Goal: Task Accomplishment & Management: Use online tool/utility

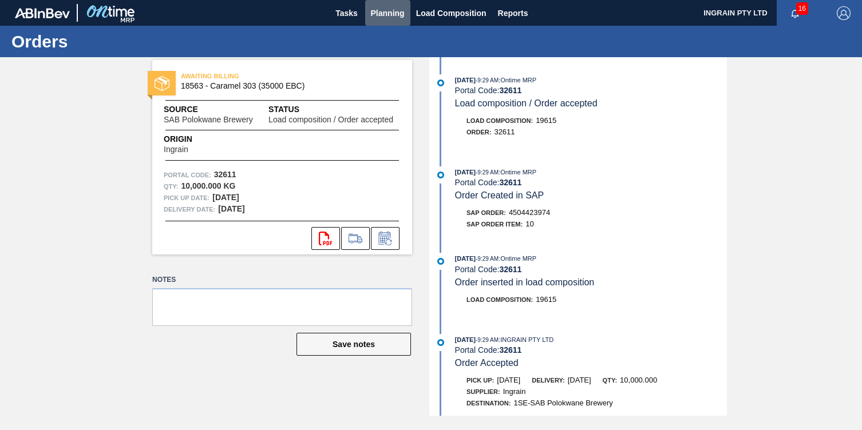
click at [383, 15] on span "Planning" at bounding box center [388, 13] width 34 height 14
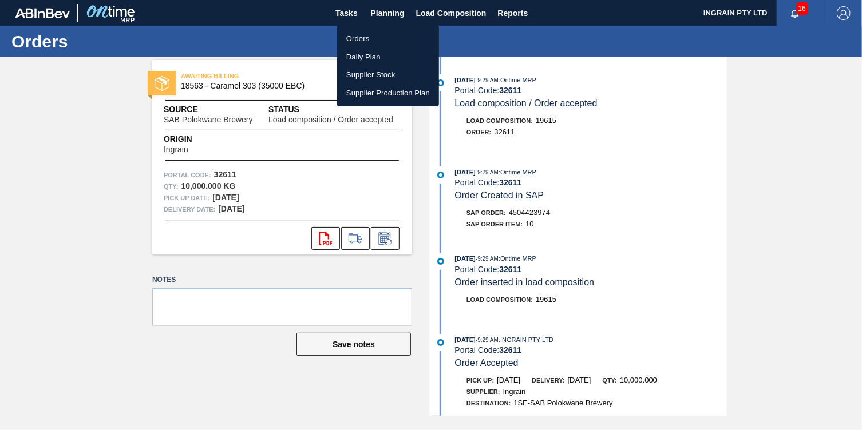
click at [358, 38] on li "Orders" at bounding box center [388, 39] width 102 height 18
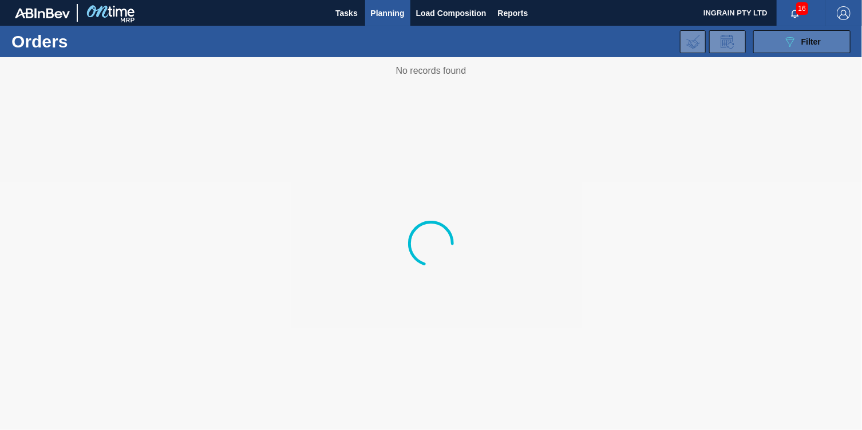
click at [805, 43] on span "Filter" at bounding box center [810, 41] width 19 height 9
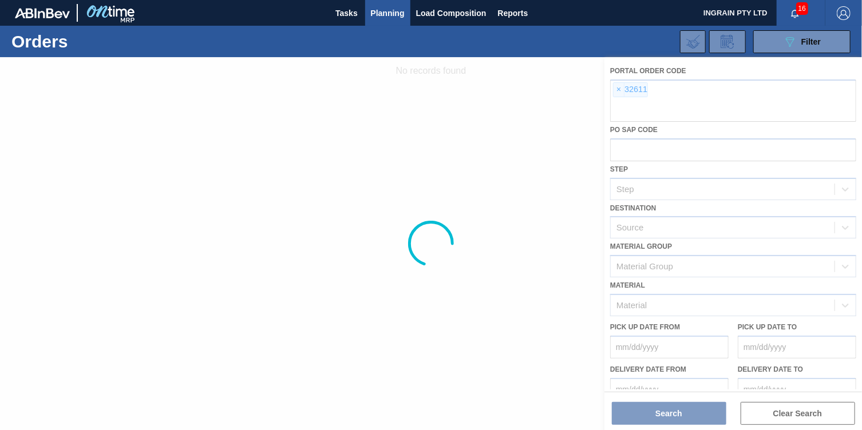
click at [621, 91] on div at bounding box center [431, 243] width 862 height 373
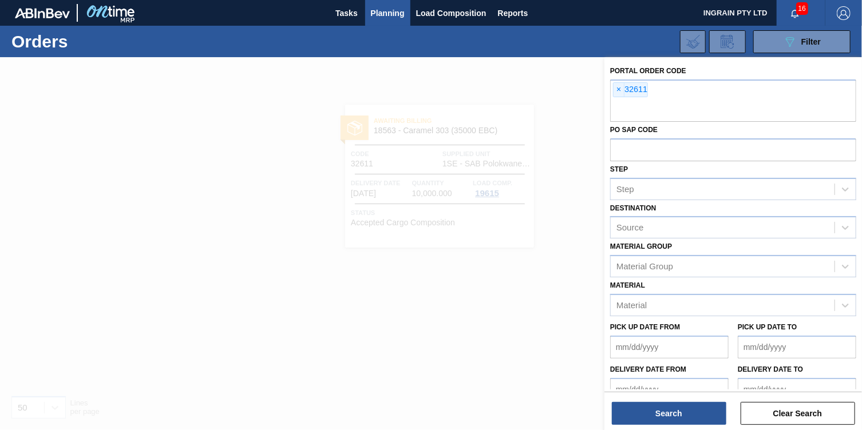
click at [619, 90] on span "×" at bounding box center [618, 90] width 11 height 14
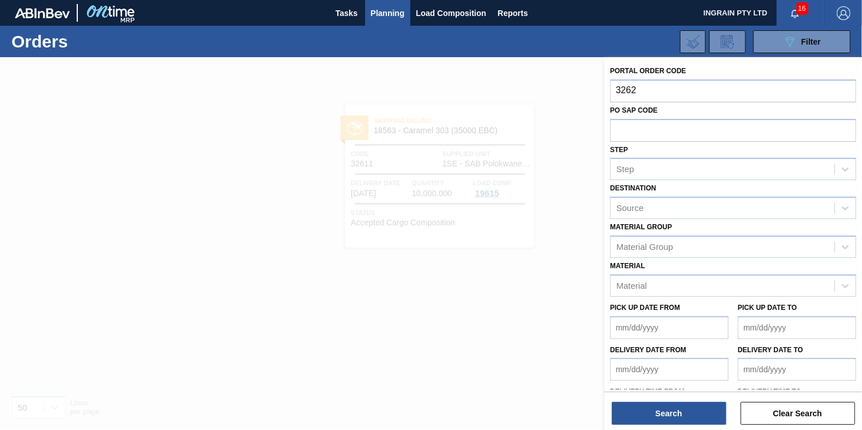
type input "32627"
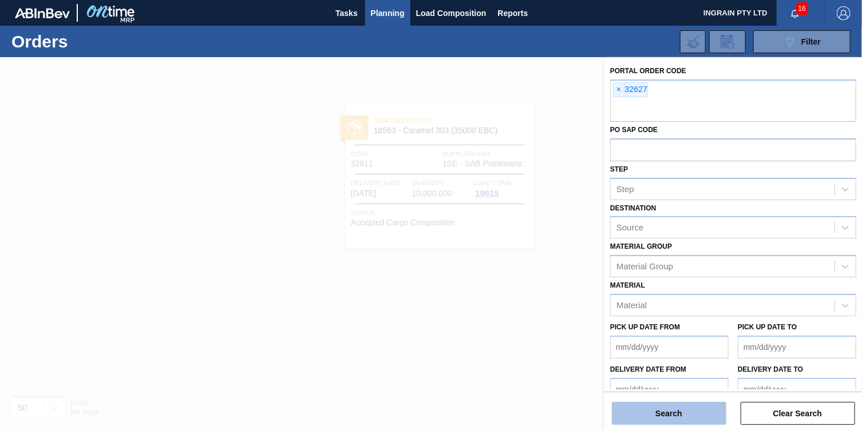
click at [695, 413] on button "Search" at bounding box center [669, 413] width 114 height 23
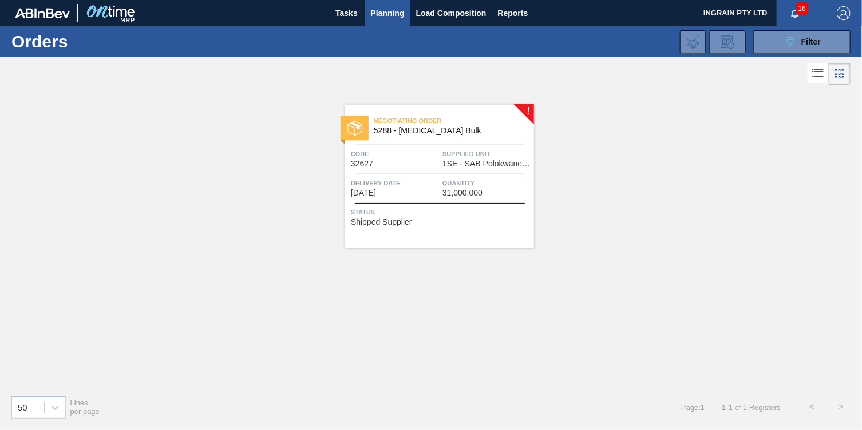
click at [481, 156] on span "Supplied Unit" at bounding box center [486, 153] width 89 height 11
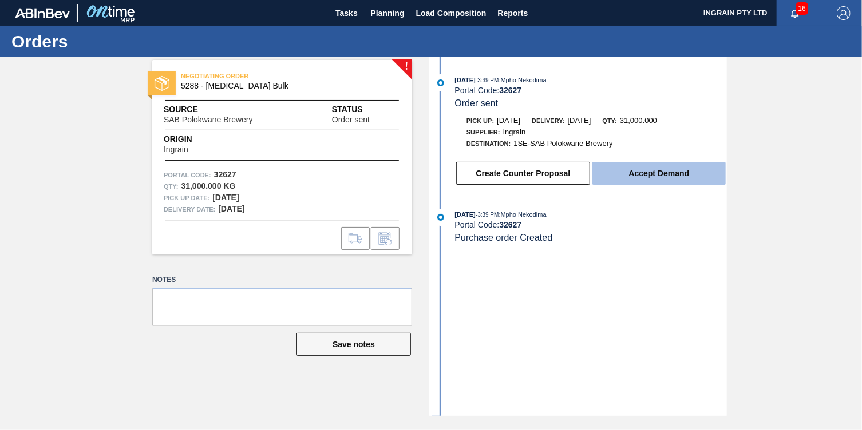
click at [667, 169] on button "Accept Demand" at bounding box center [658, 173] width 133 height 23
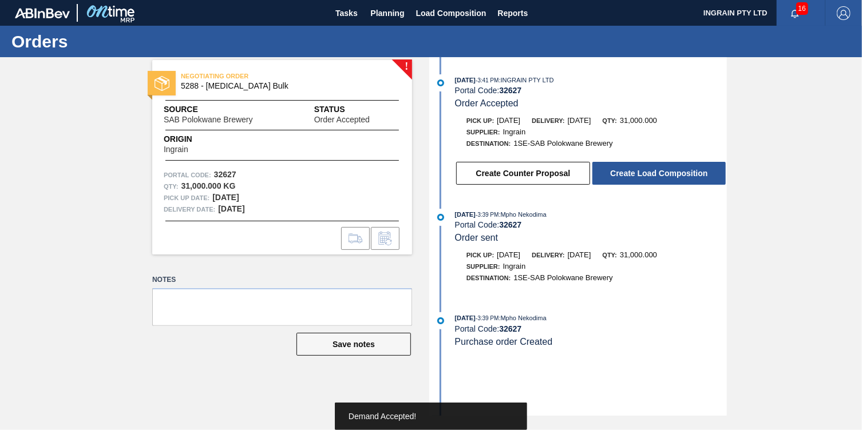
click at [668, 171] on button "Create Load Composition" at bounding box center [658, 173] width 133 height 23
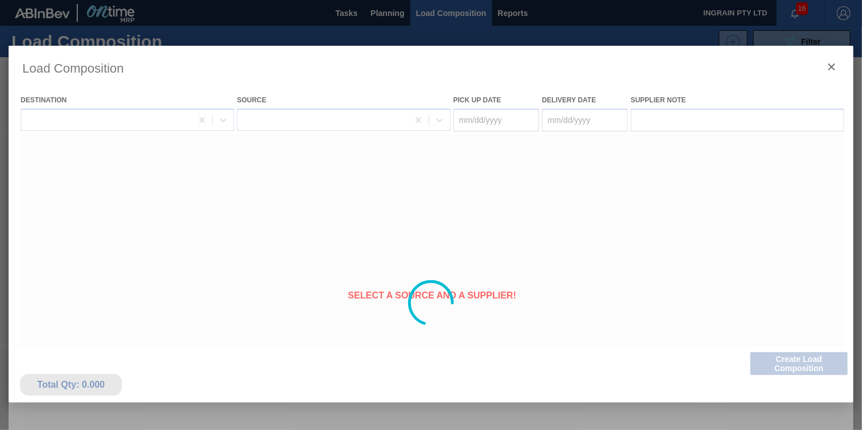
type Date "[DATE]"
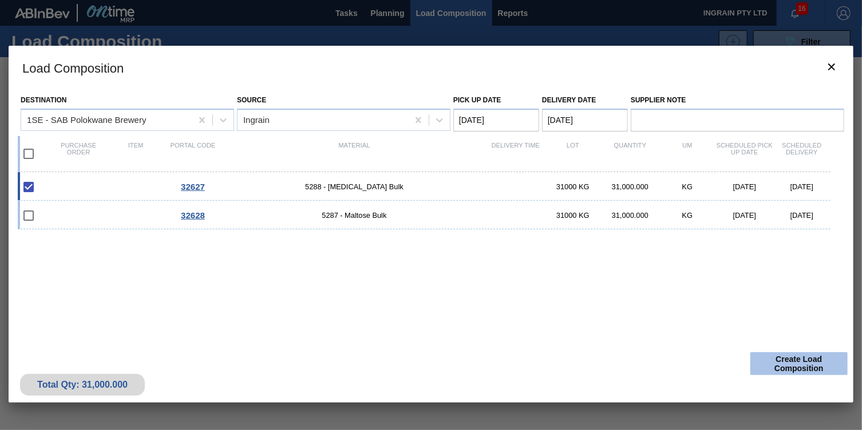
click at [805, 366] on button "Create Load Composition" at bounding box center [798, 364] width 97 height 23
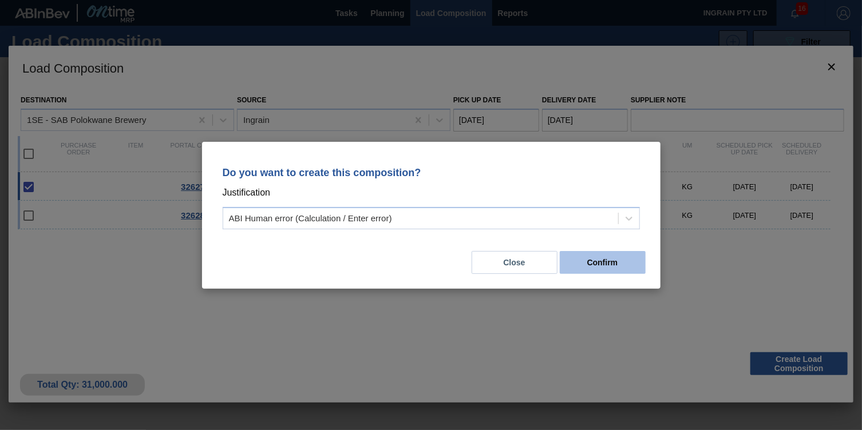
click at [629, 266] on button "Confirm" at bounding box center [603, 262] width 86 height 23
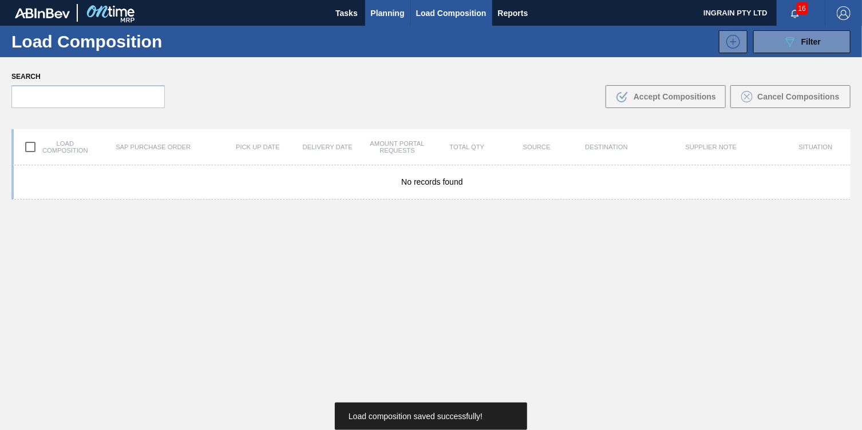
click at [393, 10] on span "Planning" at bounding box center [388, 13] width 34 height 14
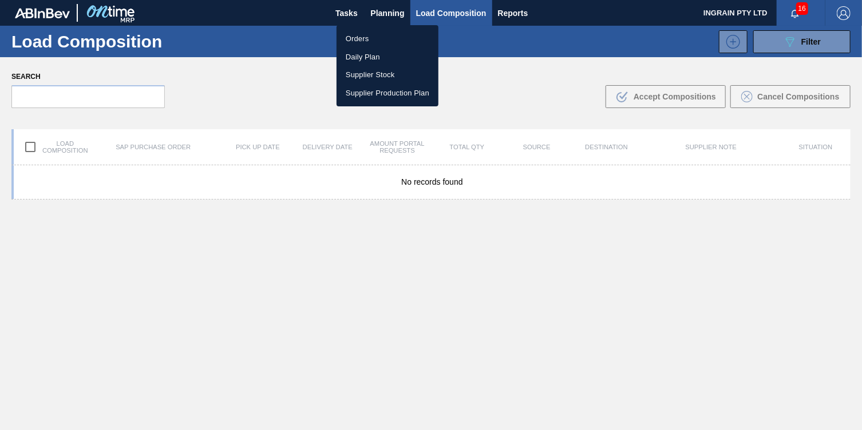
click at [359, 36] on li "Orders" at bounding box center [387, 39] width 102 height 18
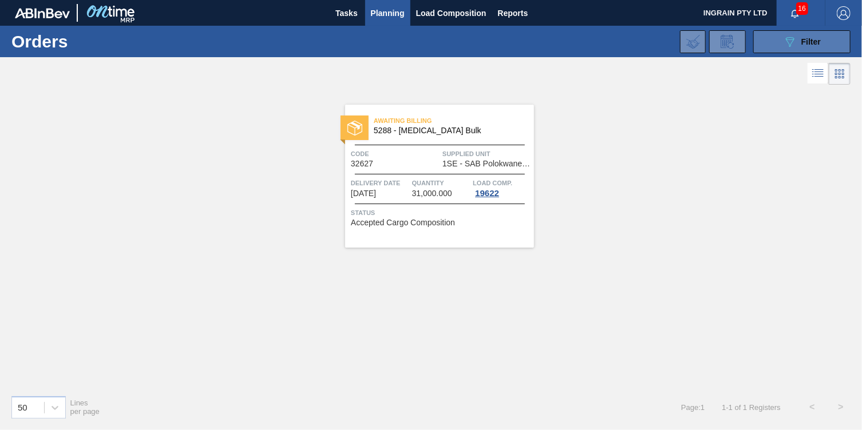
click at [777, 45] on button "089F7B8B-B2A5-4AFE-B5C0-19BA573D28AC Filter" at bounding box center [801, 41] width 97 height 23
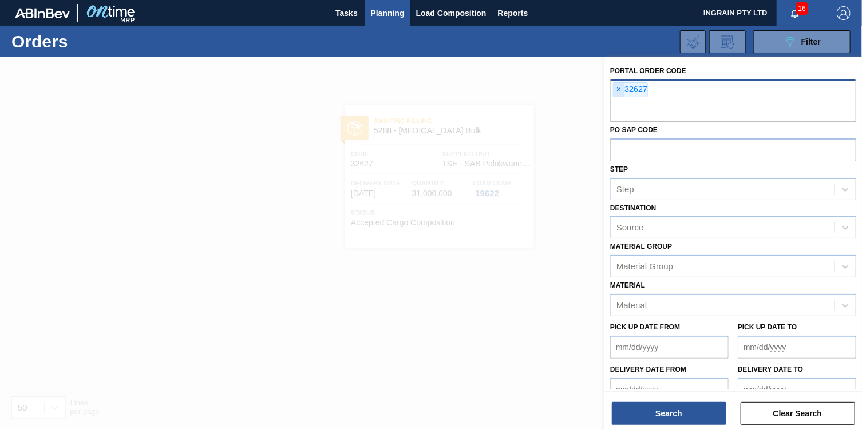
click at [616, 91] on span "×" at bounding box center [618, 90] width 11 height 14
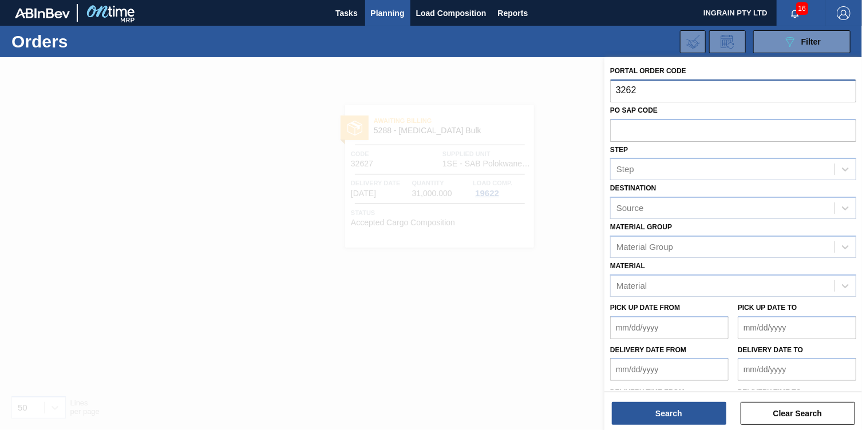
type input "32628"
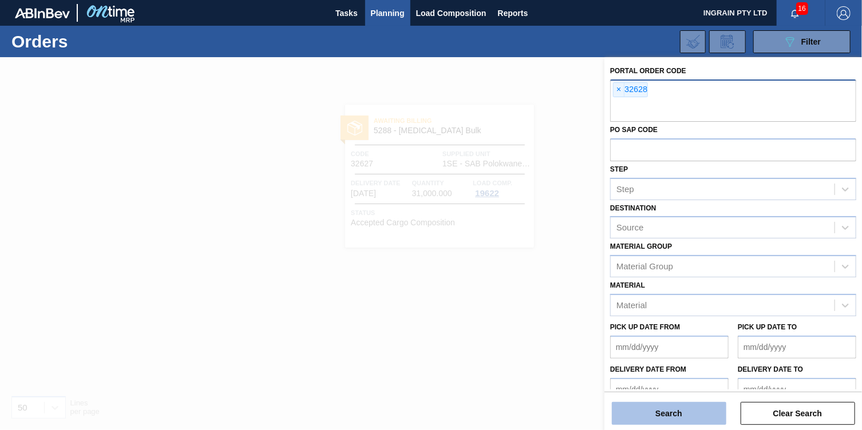
click at [632, 405] on button "Search" at bounding box center [669, 413] width 114 height 23
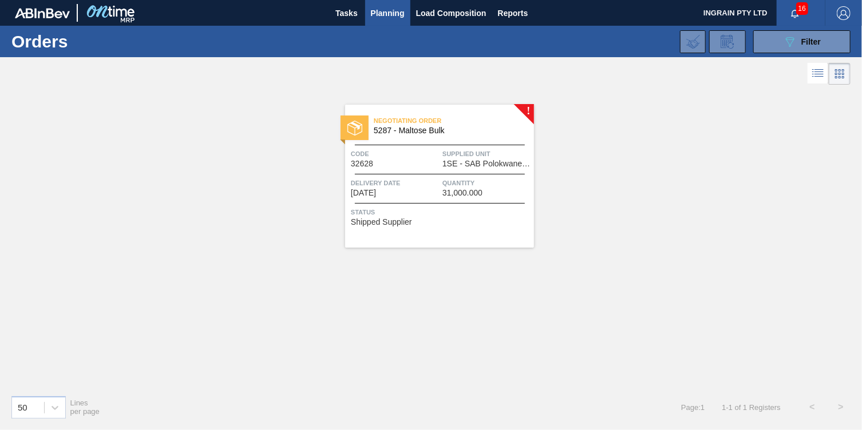
click at [479, 162] on span "1SE - SAB Polokwane Brewery" at bounding box center [486, 164] width 89 height 9
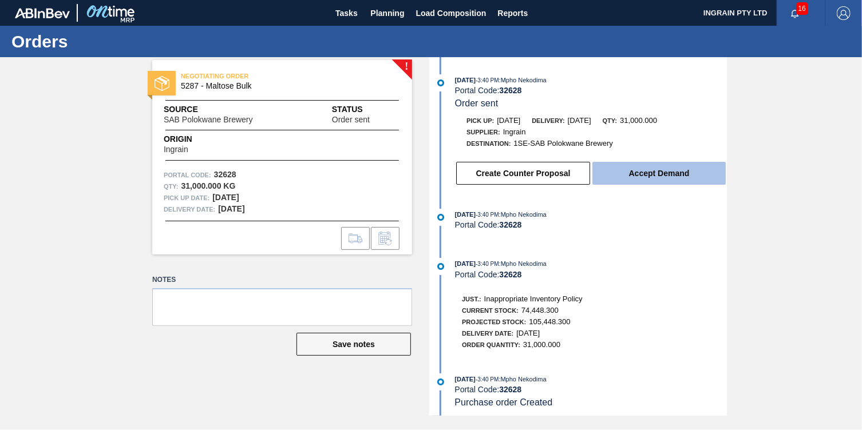
click at [679, 173] on button "Accept Demand" at bounding box center [658, 173] width 133 height 23
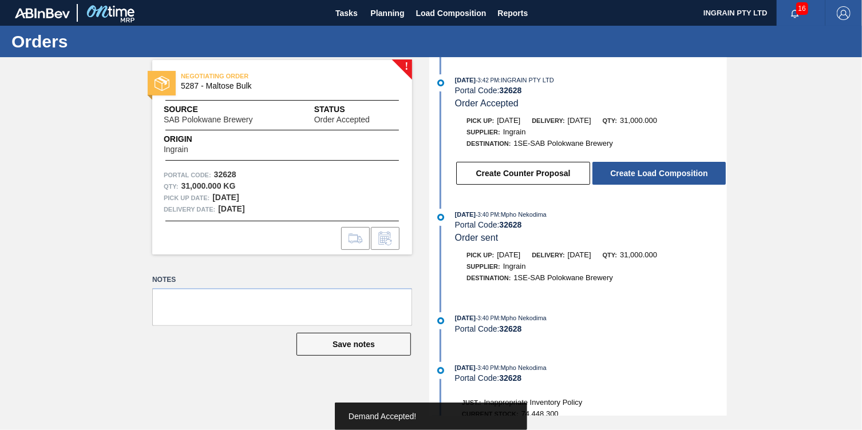
click at [679, 173] on button "Create Load Composition" at bounding box center [658, 173] width 133 height 23
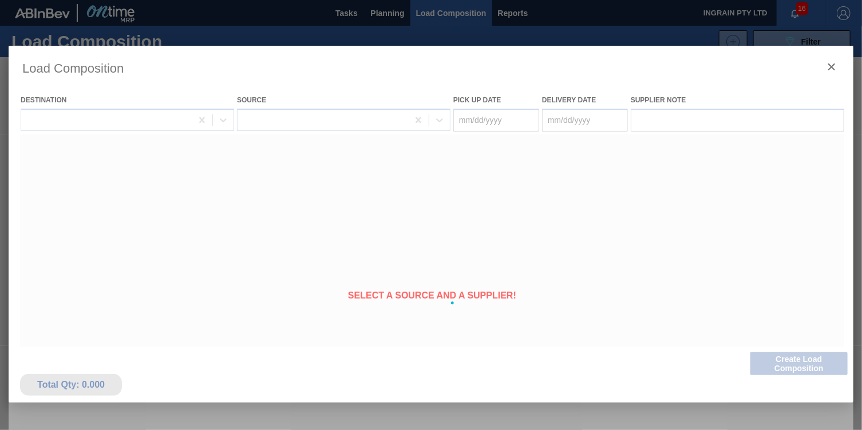
type Date "[DATE]"
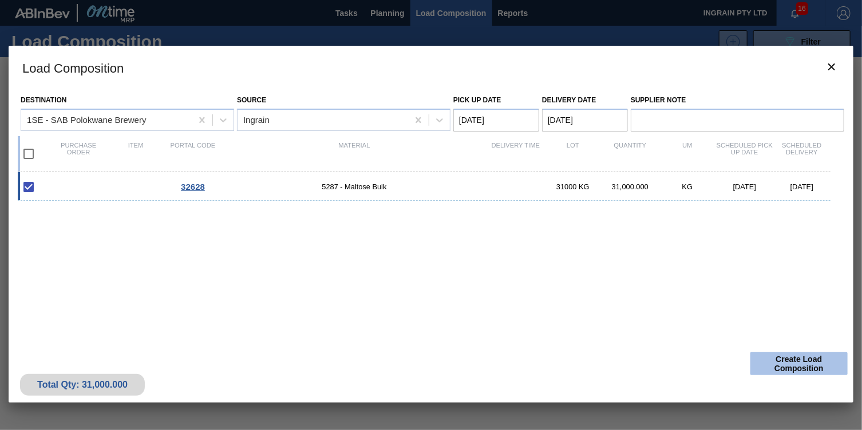
click at [817, 357] on button "Create Load Composition" at bounding box center [798, 364] width 97 height 23
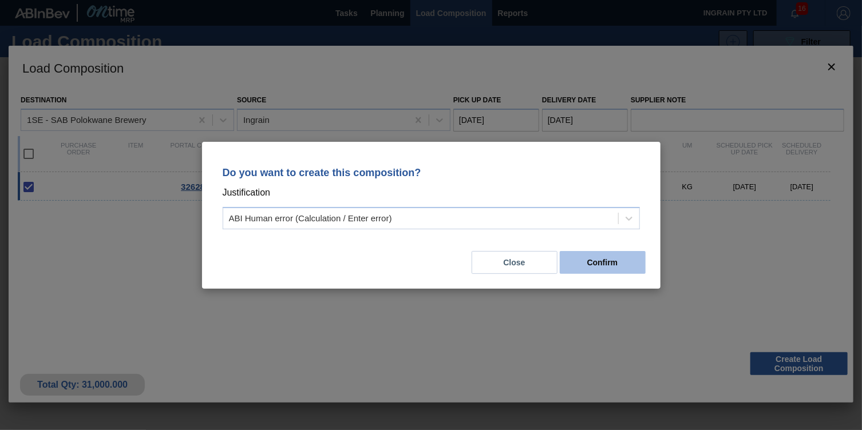
click at [623, 262] on button "Confirm" at bounding box center [603, 262] width 86 height 23
